Goal: Use online tool/utility: Utilize a website feature to perform a specific function

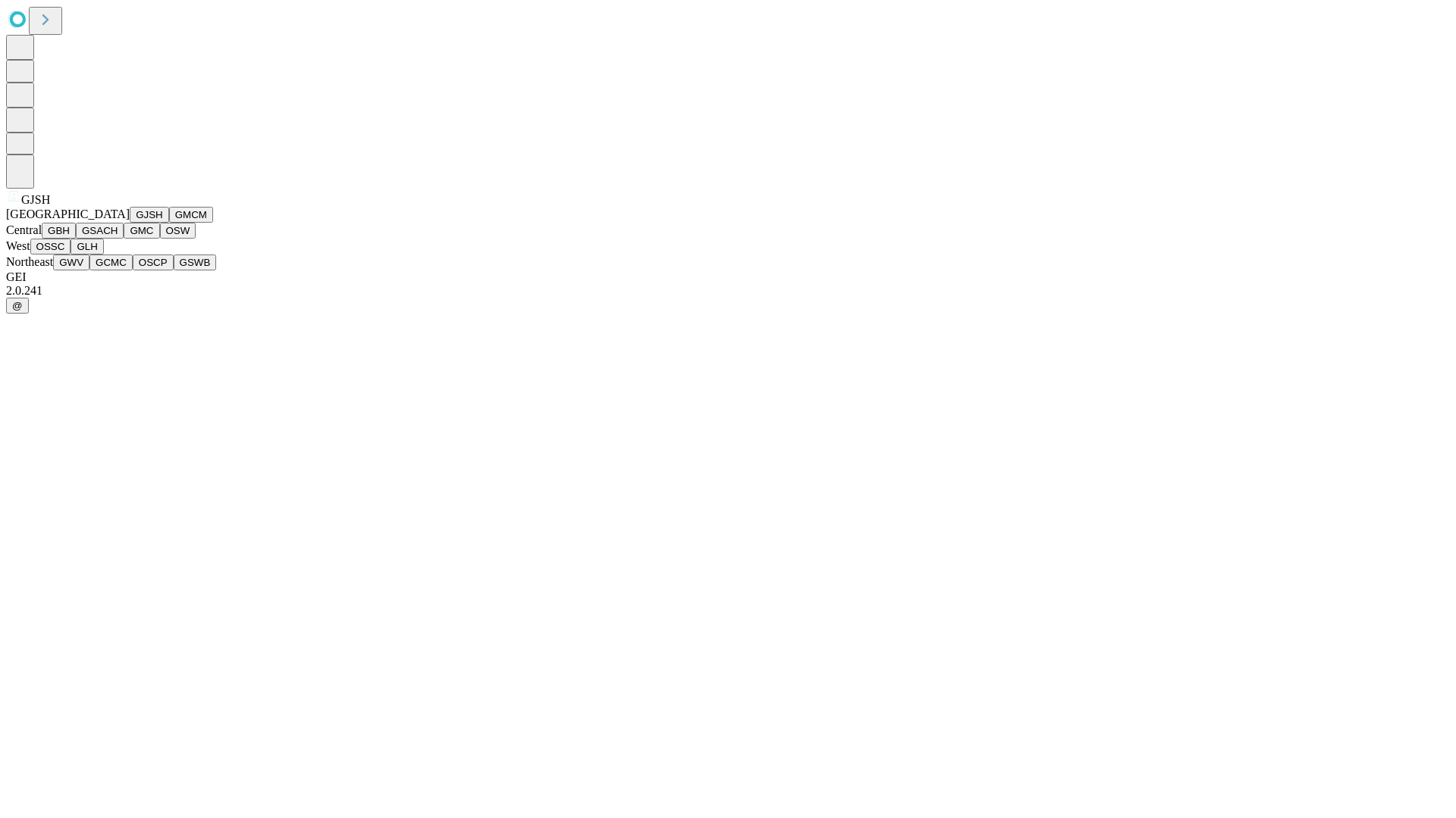
click at [129, 223] on button "GJSH" at bounding box center [148, 215] width 39 height 16
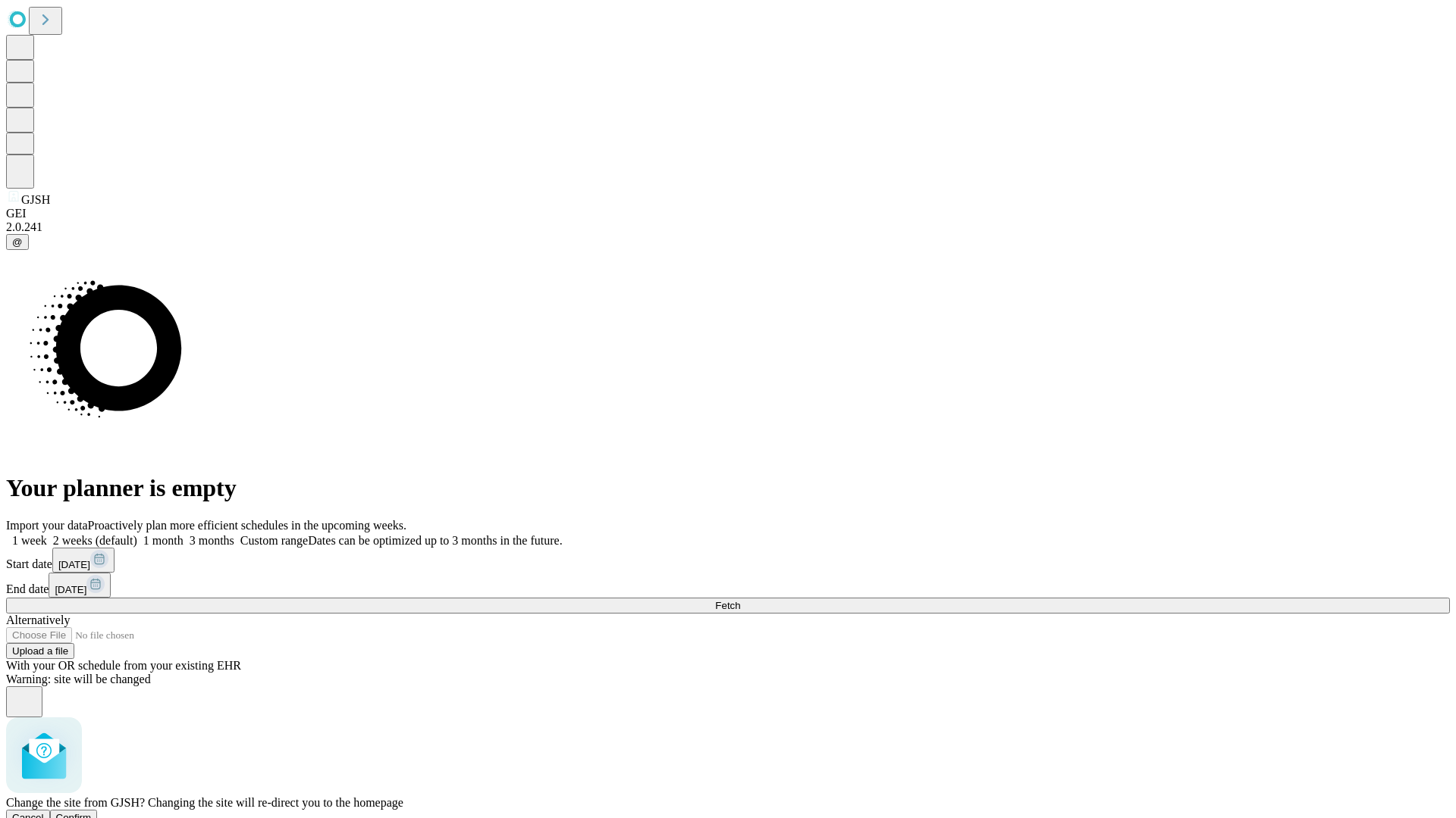
click at [91, 812] on span "Confirm" at bounding box center [73, 818] width 35 height 11
click at [184, 535] on label "1 month" at bounding box center [160, 541] width 47 height 13
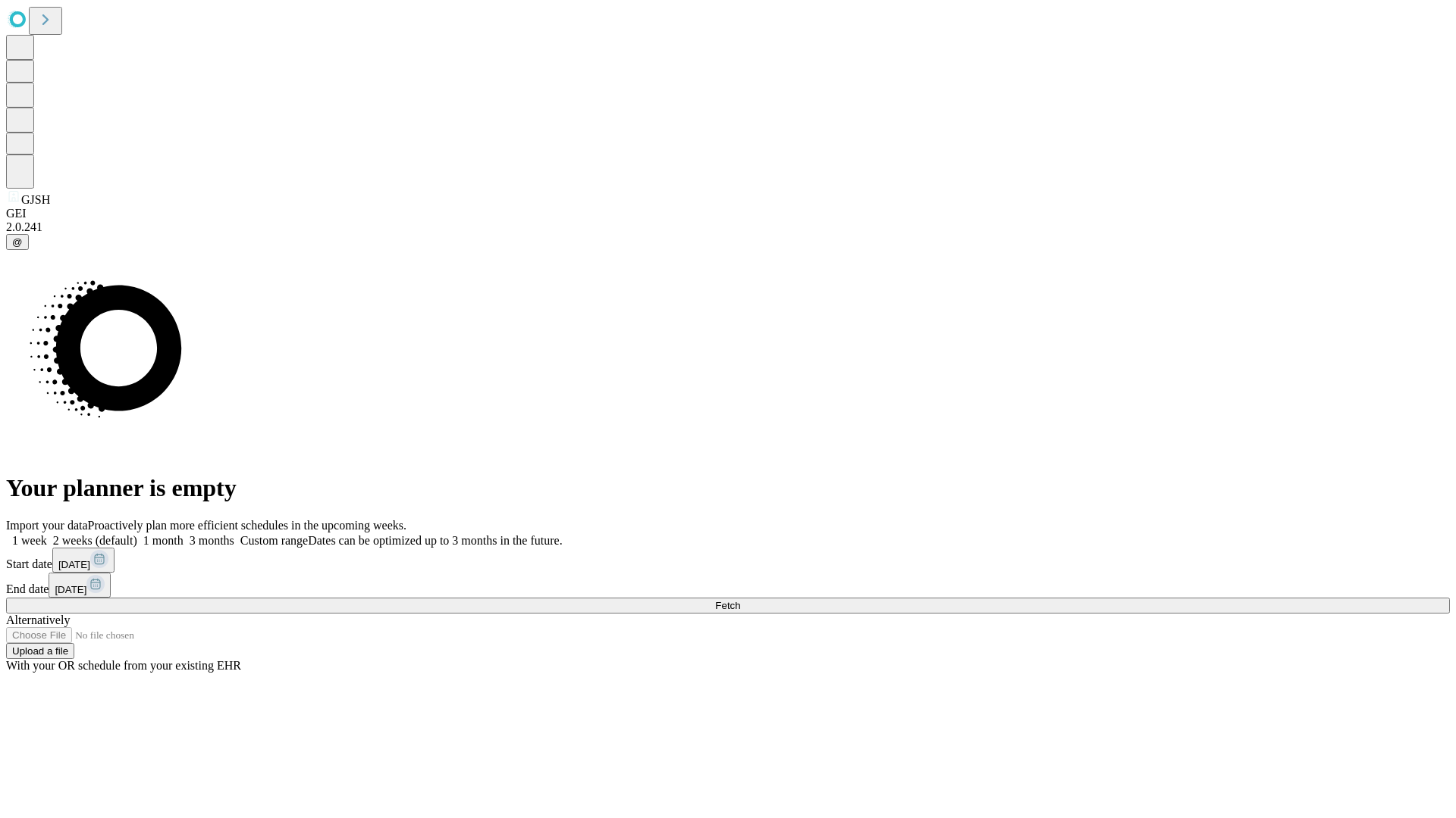
click at [740, 600] on span "Fetch" at bounding box center [727, 606] width 25 height 11
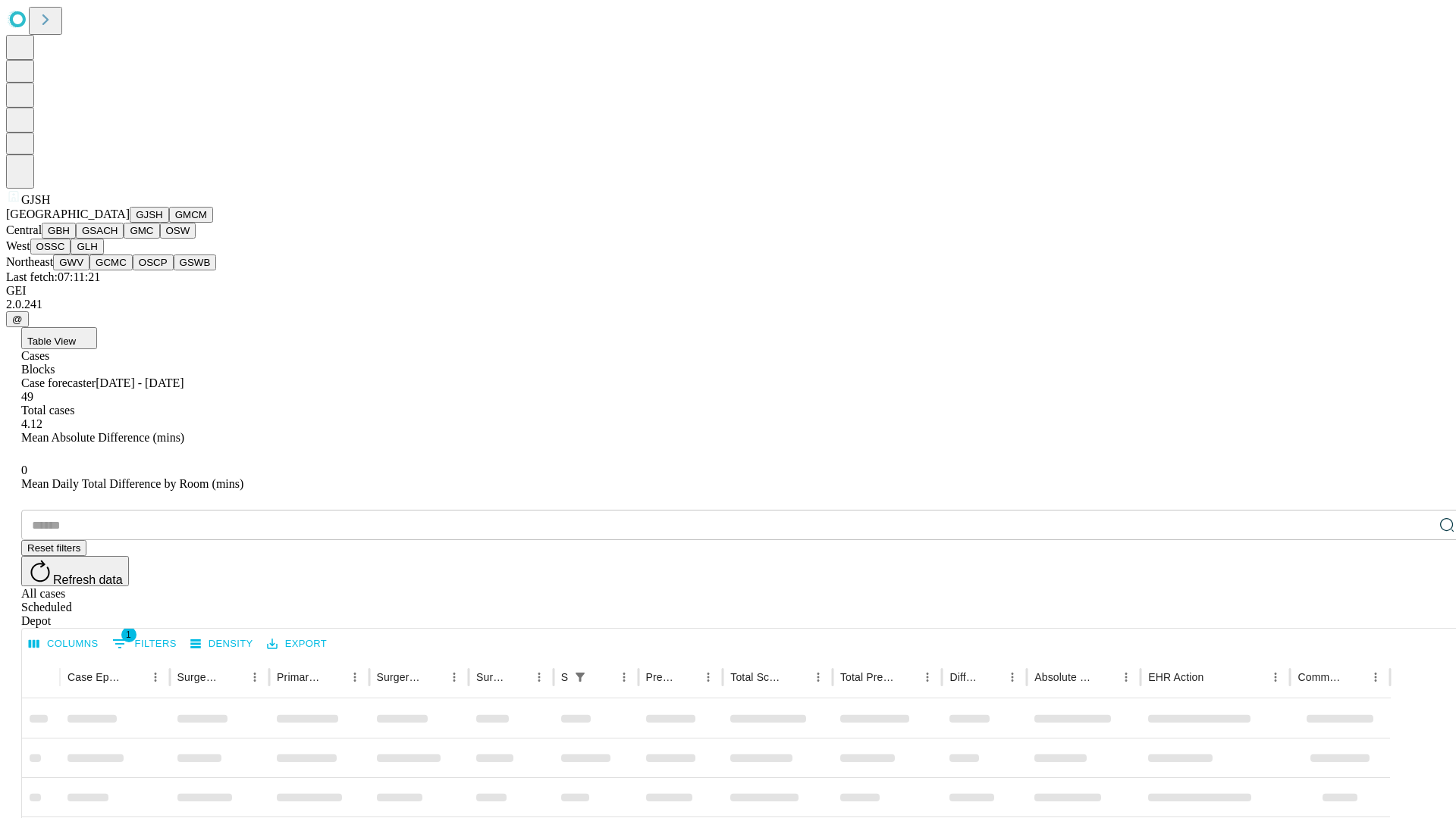
click at [169, 223] on button "GMCM" at bounding box center [191, 215] width 44 height 16
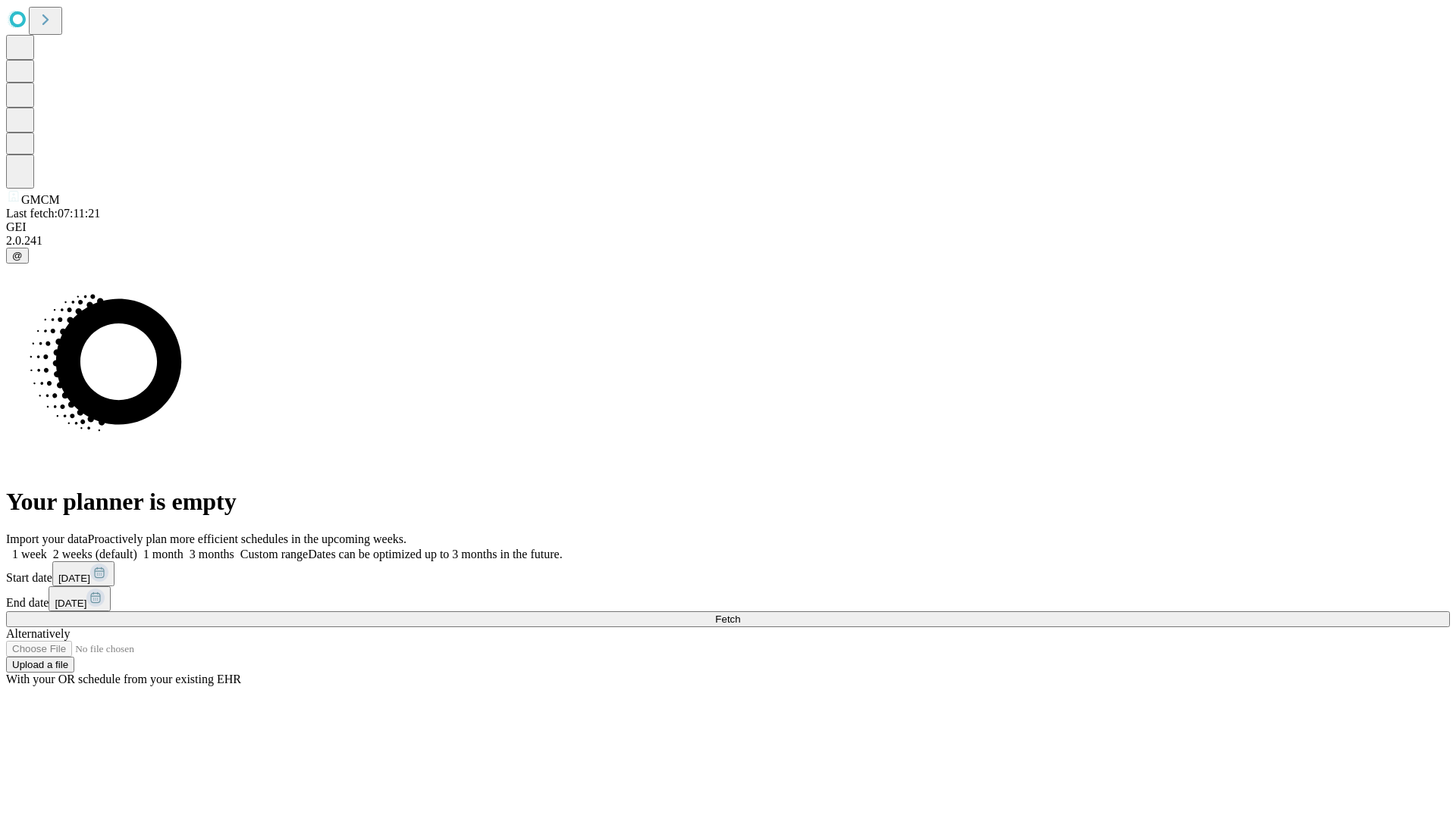
click at [740, 614] on span "Fetch" at bounding box center [727, 619] width 25 height 11
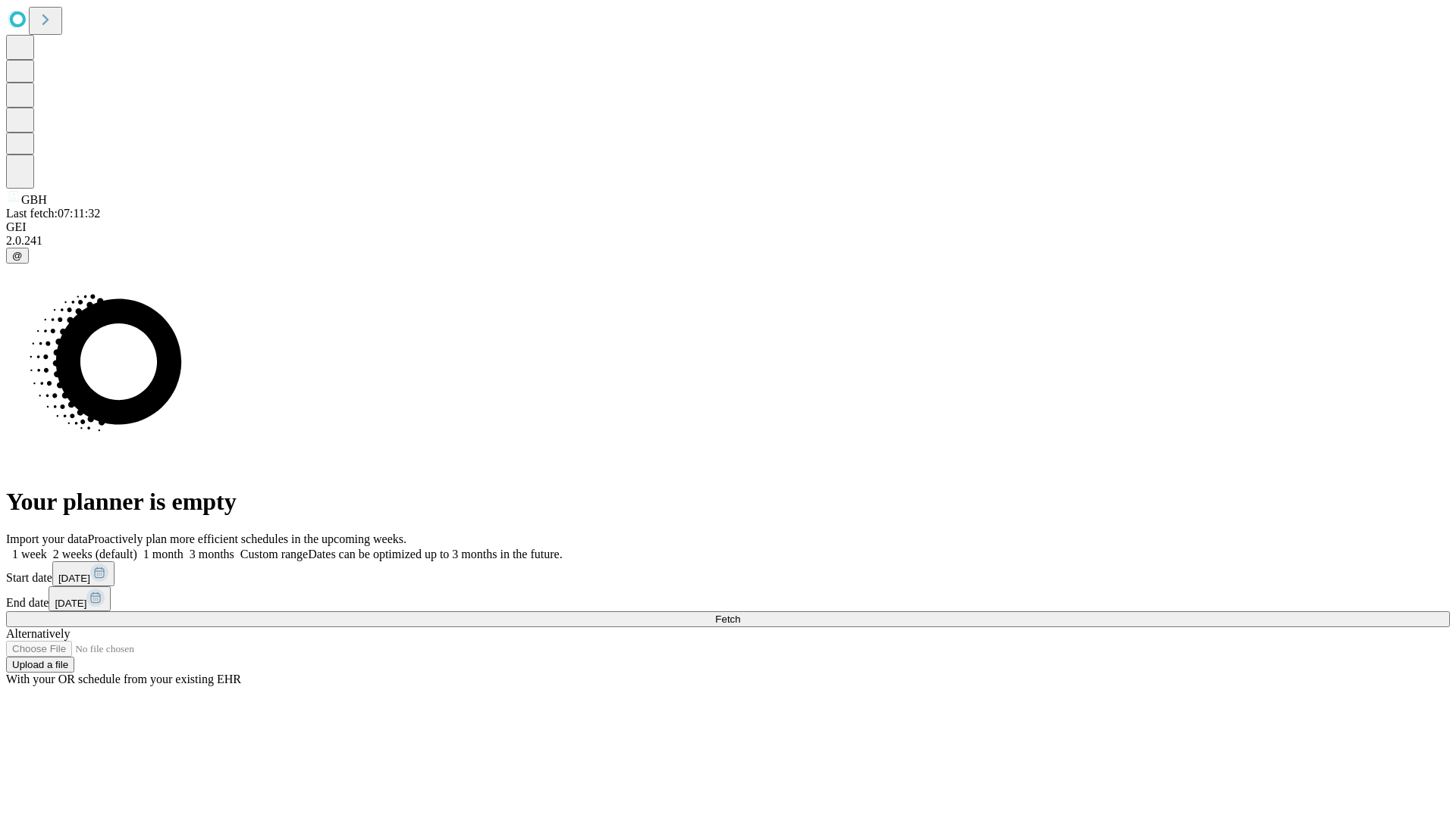
click at [184, 548] on label "1 month" at bounding box center [160, 555] width 47 height 13
click at [740, 614] on span "Fetch" at bounding box center [727, 619] width 25 height 11
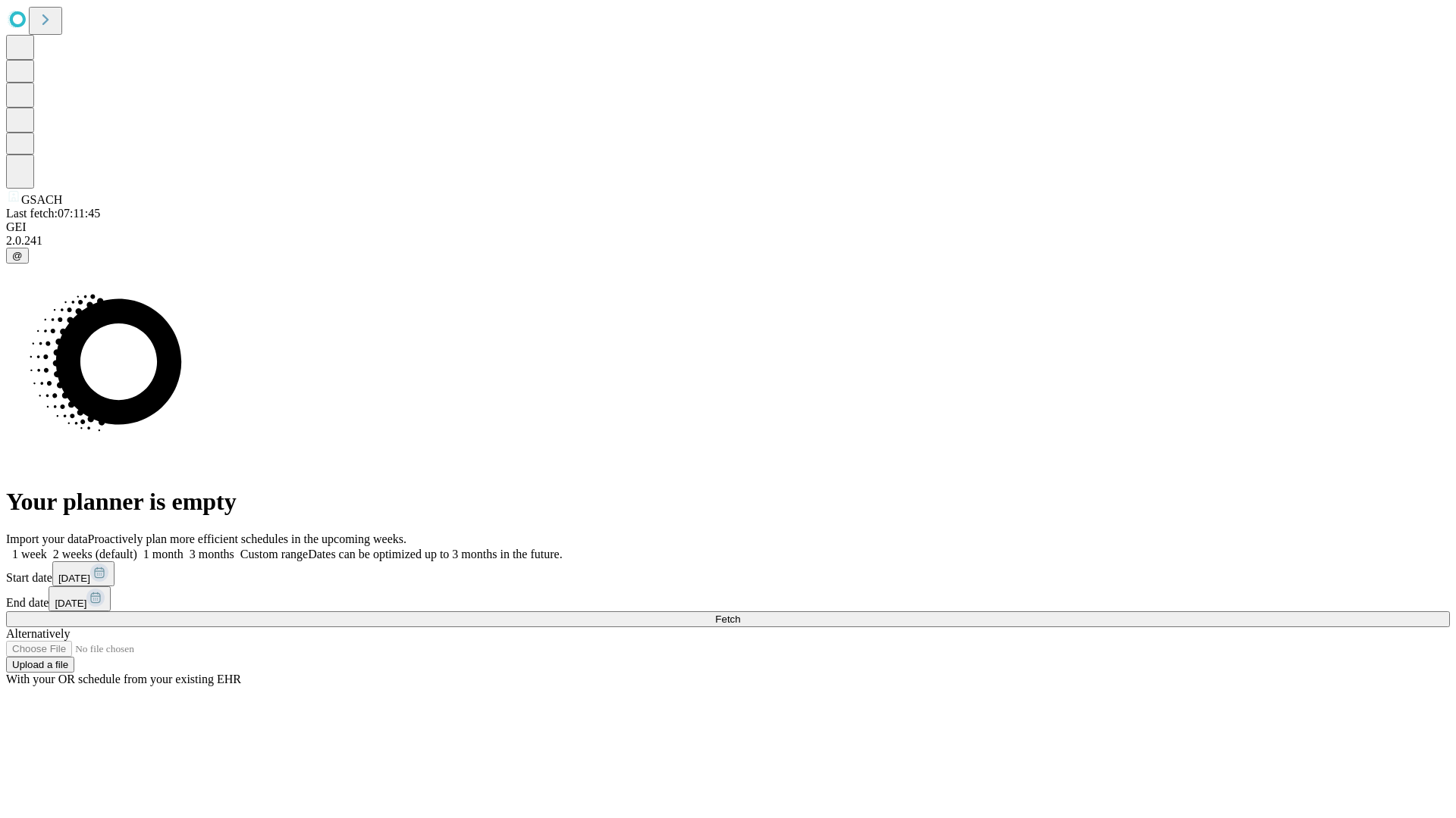
click at [184, 548] on label "1 month" at bounding box center [160, 555] width 47 height 13
click at [740, 614] on span "Fetch" at bounding box center [727, 619] width 25 height 11
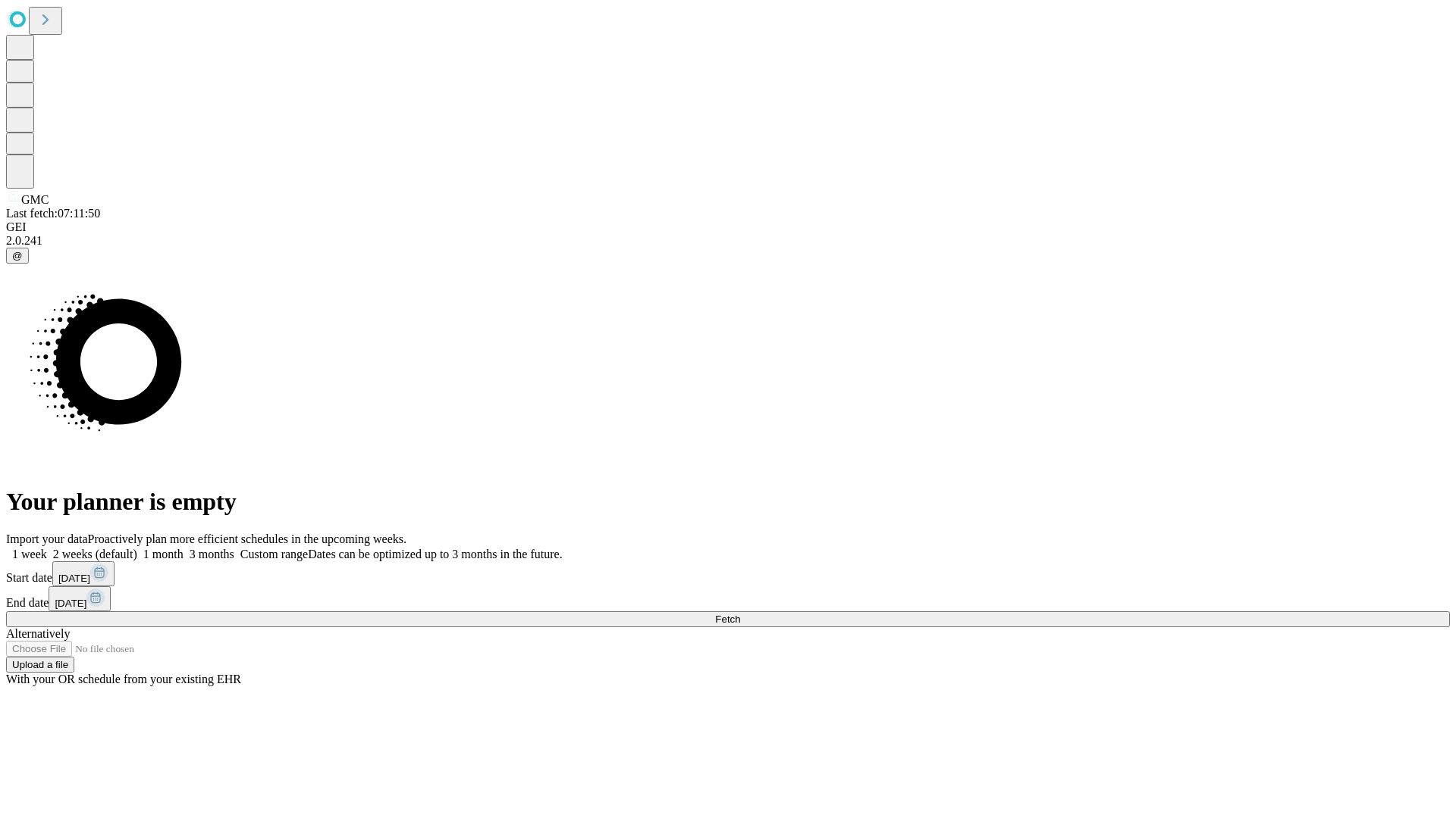
click at [740, 614] on span "Fetch" at bounding box center [727, 619] width 25 height 11
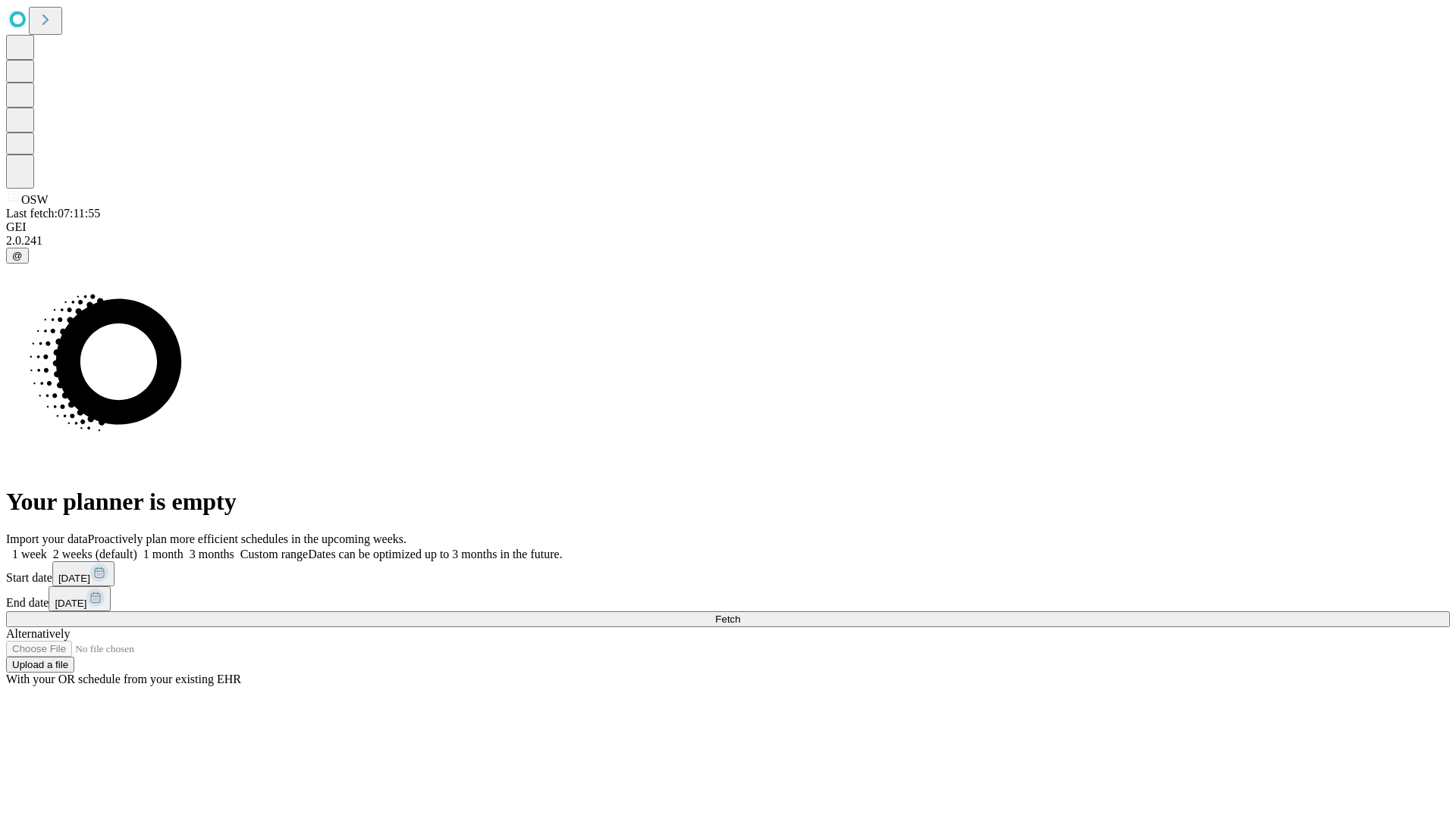
click at [184, 548] on label "1 month" at bounding box center [160, 555] width 47 height 13
click at [740, 614] on span "Fetch" at bounding box center [727, 619] width 25 height 11
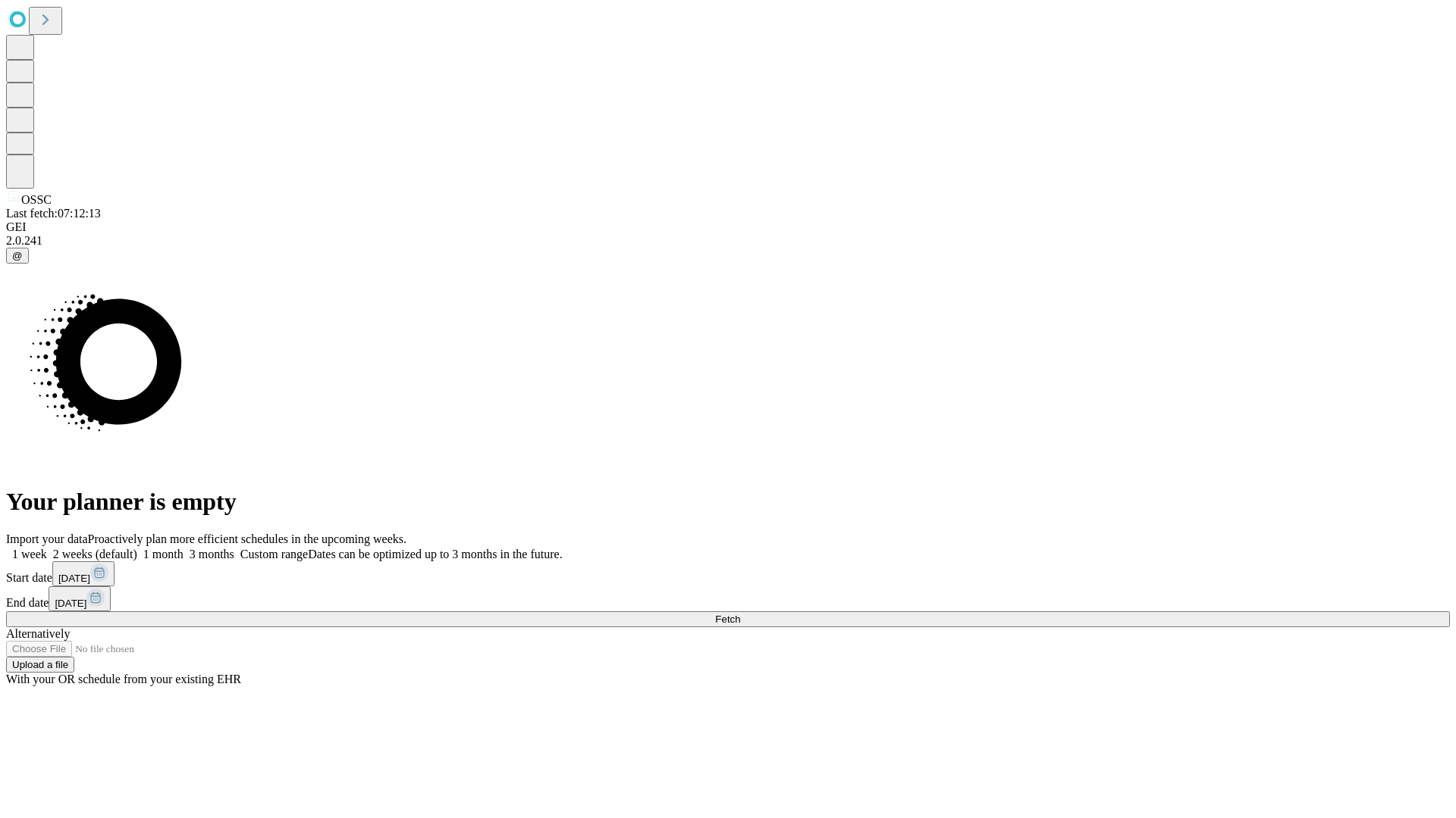
click at [740, 614] on span "Fetch" at bounding box center [727, 619] width 25 height 11
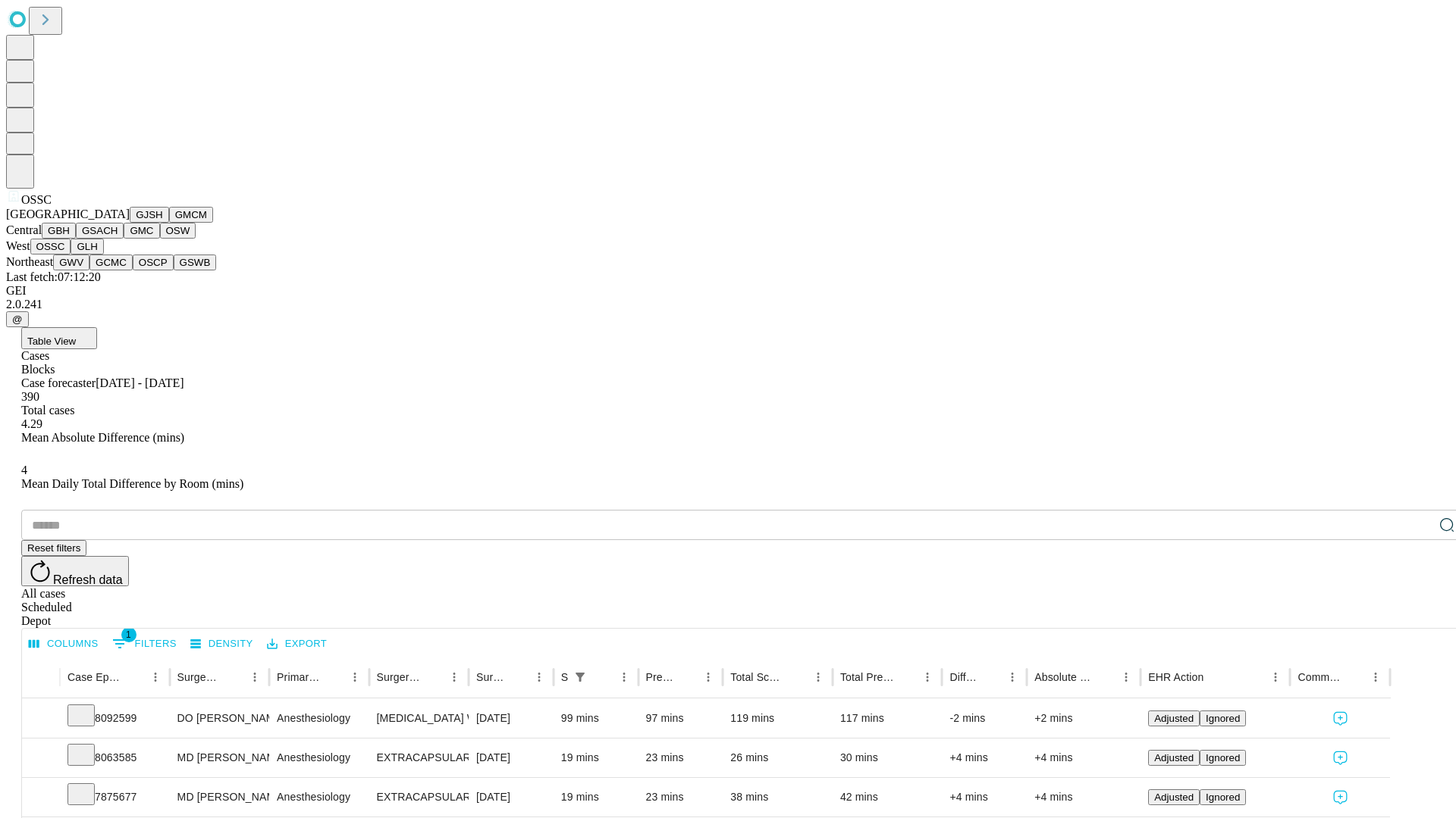
click at [103, 255] on button "GLH" at bounding box center [87, 246] width 32 height 16
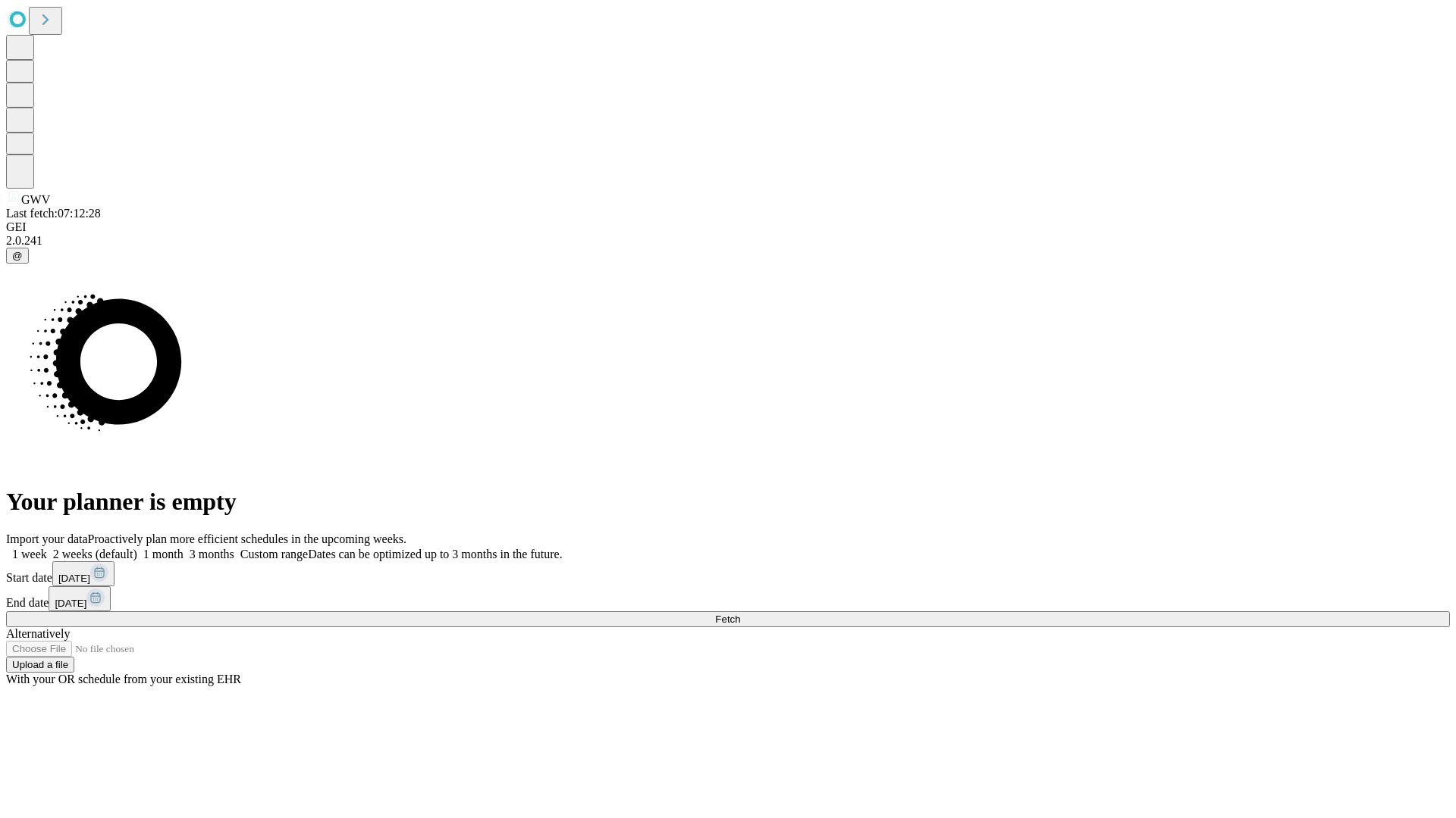
click at [184, 548] on label "1 month" at bounding box center [160, 555] width 47 height 13
click at [740, 614] on span "Fetch" at bounding box center [727, 619] width 25 height 11
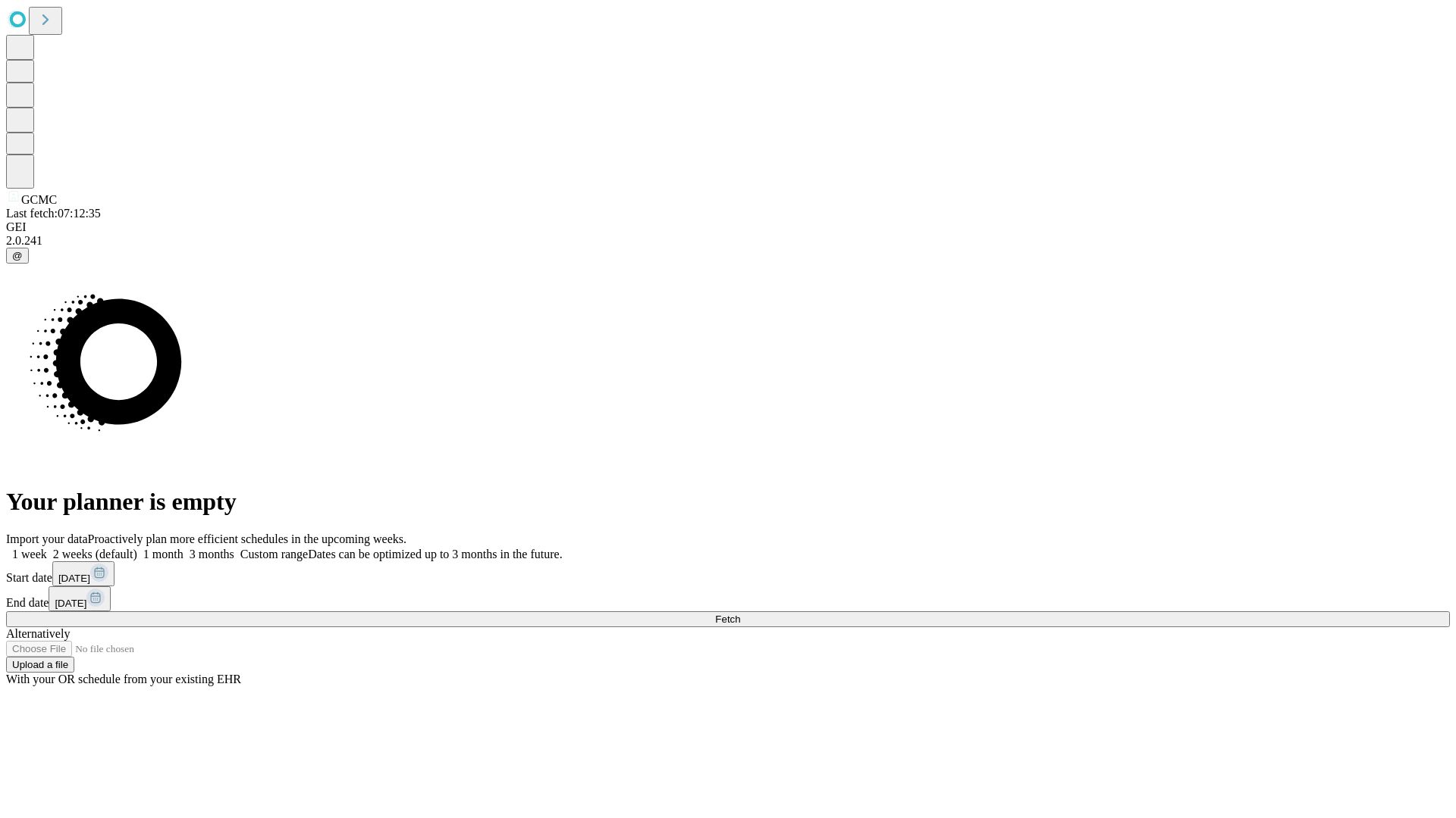
click at [184, 548] on label "1 month" at bounding box center [160, 555] width 47 height 13
click at [740, 614] on span "Fetch" at bounding box center [727, 619] width 25 height 11
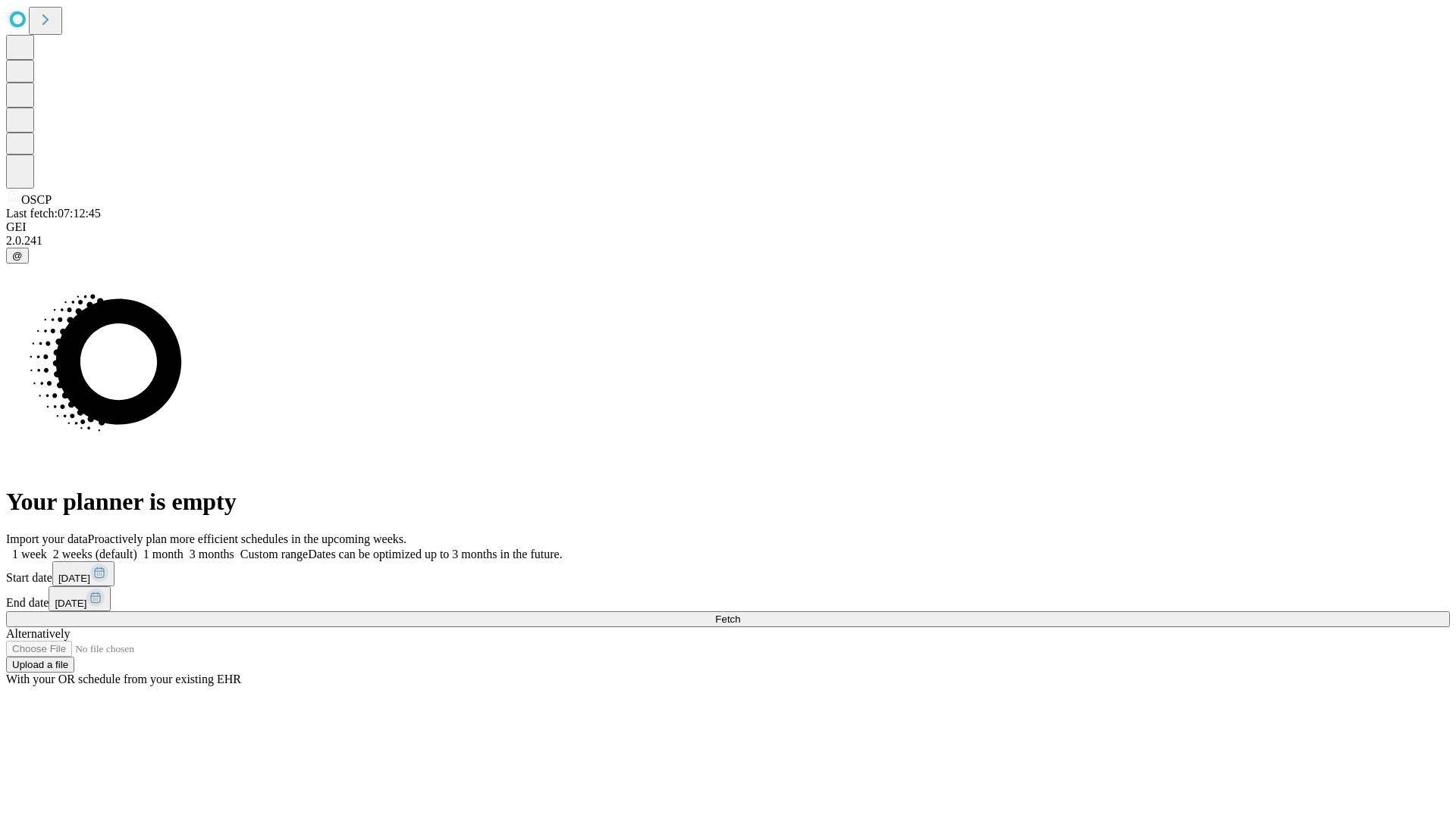
click at [184, 548] on label "1 month" at bounding box center [160, 555] width 47 height 13
click at [740, 614] on span "Fetch" at bounding box center [727, 619] width 25 height 11
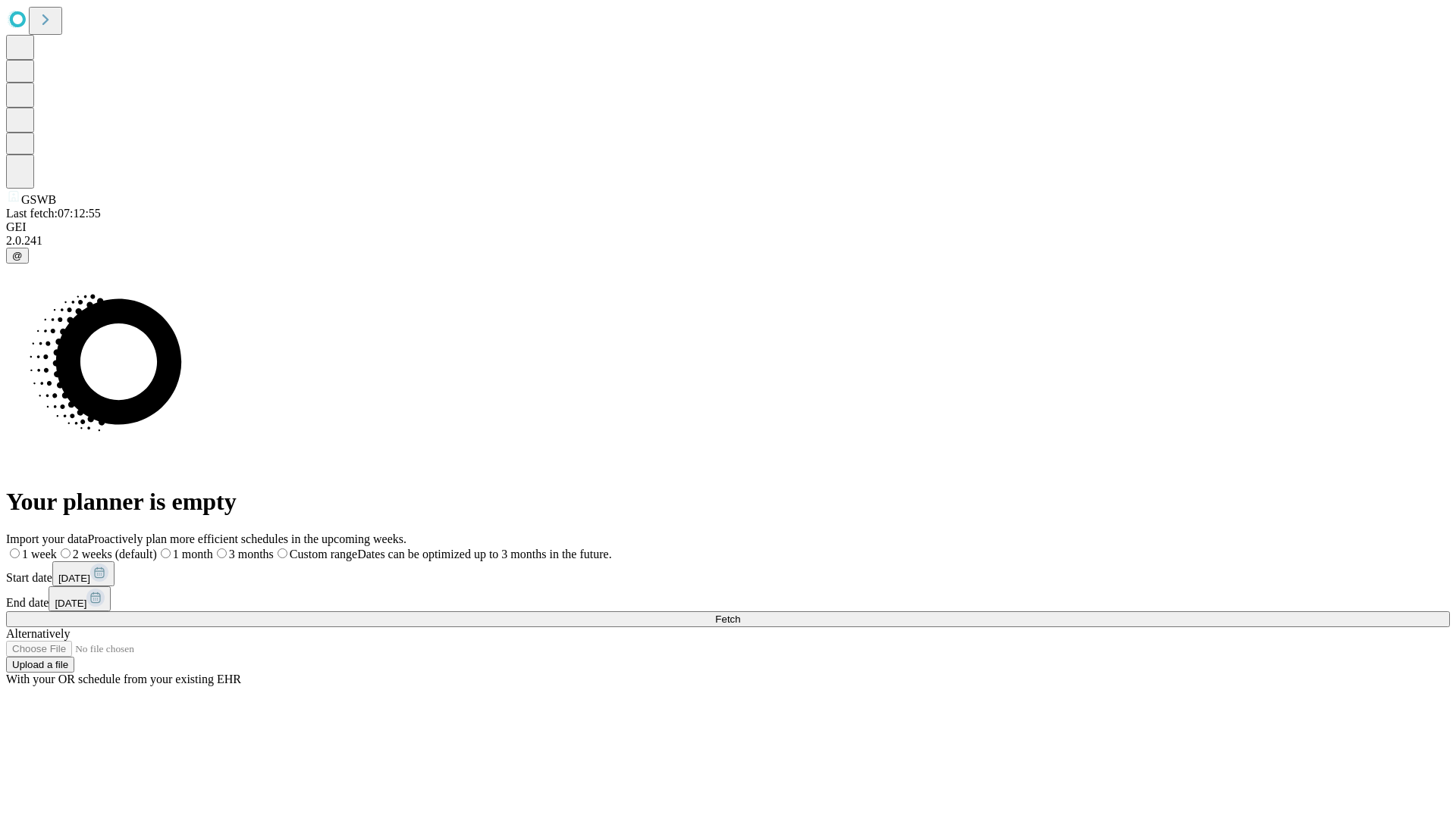
click at [213, 548] on label "1 month" at bounding box center [185, 555] width 56 height 13
click at [740, 614] on span "Fetch" at bounding box center [727, 619] width 25 height 11
